Goal: Task Accomplishment & Management: Manage account settings

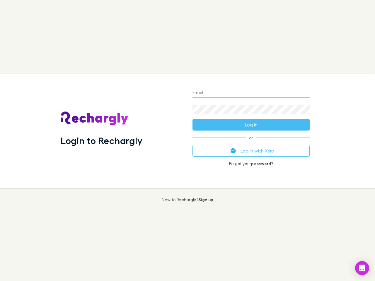
click at [187, 141] on div "Login to Rechargly" at bounding box center [122, 131] width 132 height 114
click at [251, 93] on input "Email" at bounding box center [250, 92] width 117 height 9
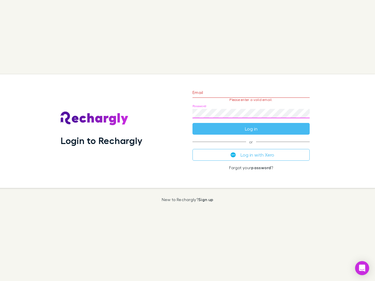
click at [251, 125] on form "Email Please enter a valid email. Password Log in" at bounding box center [250, 109] width 117 height 51
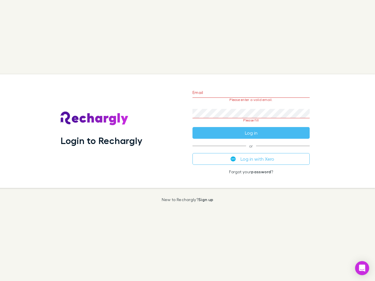
click at [251, 151] on div "Email Please enter a valid email. Password Please fill Log in or Log in with Xe…" at bounding box center [251, 131] width 127 height 114
click at [362, 268] on icon "Open Intercom Messenger" at bounding box center [362, 268] width 6 height 7
